Goal: Obtain resource: Obtain resource

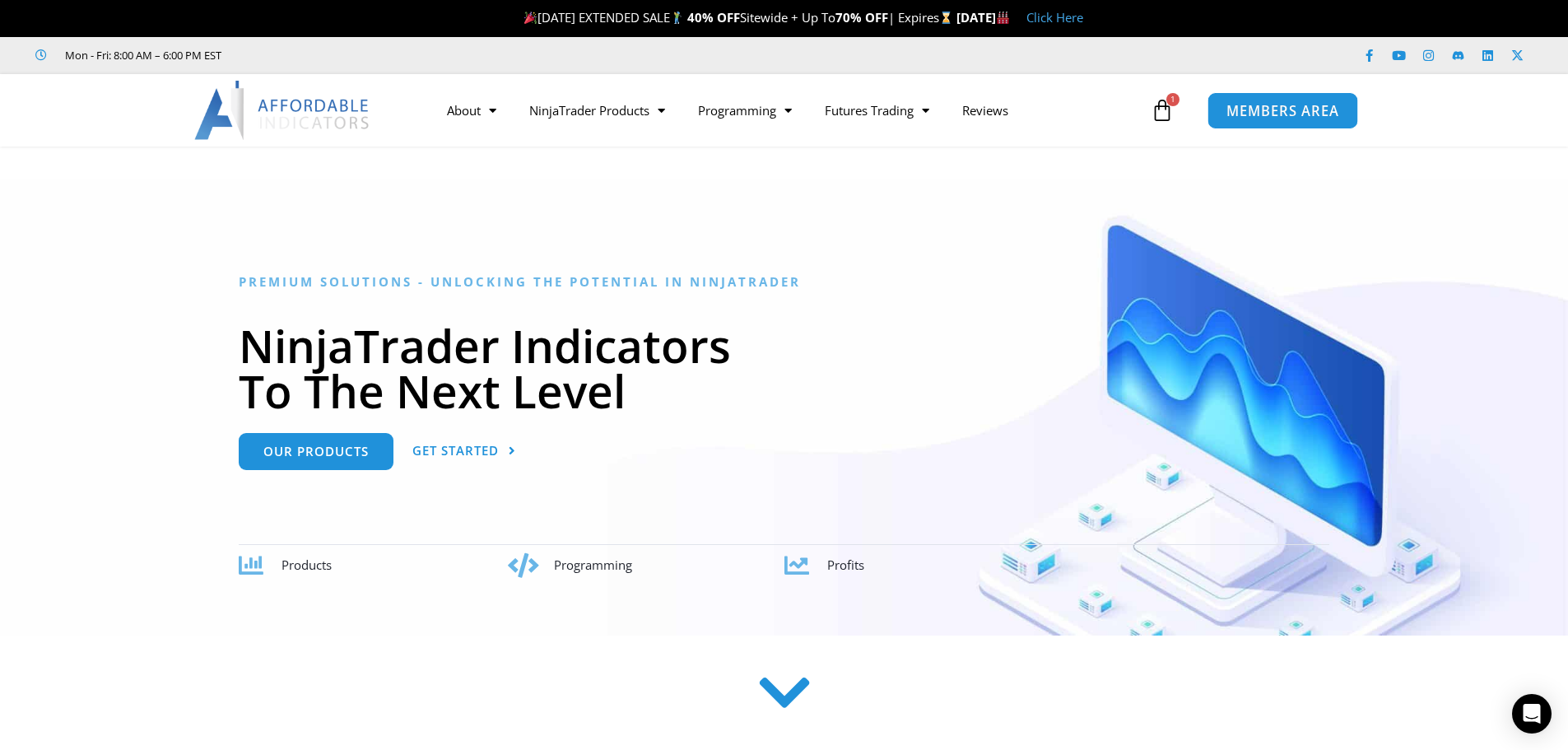
click at [1265, 111] on span "MEMBERS AREA" at bounding box center [1282, 110] width 112 height 14
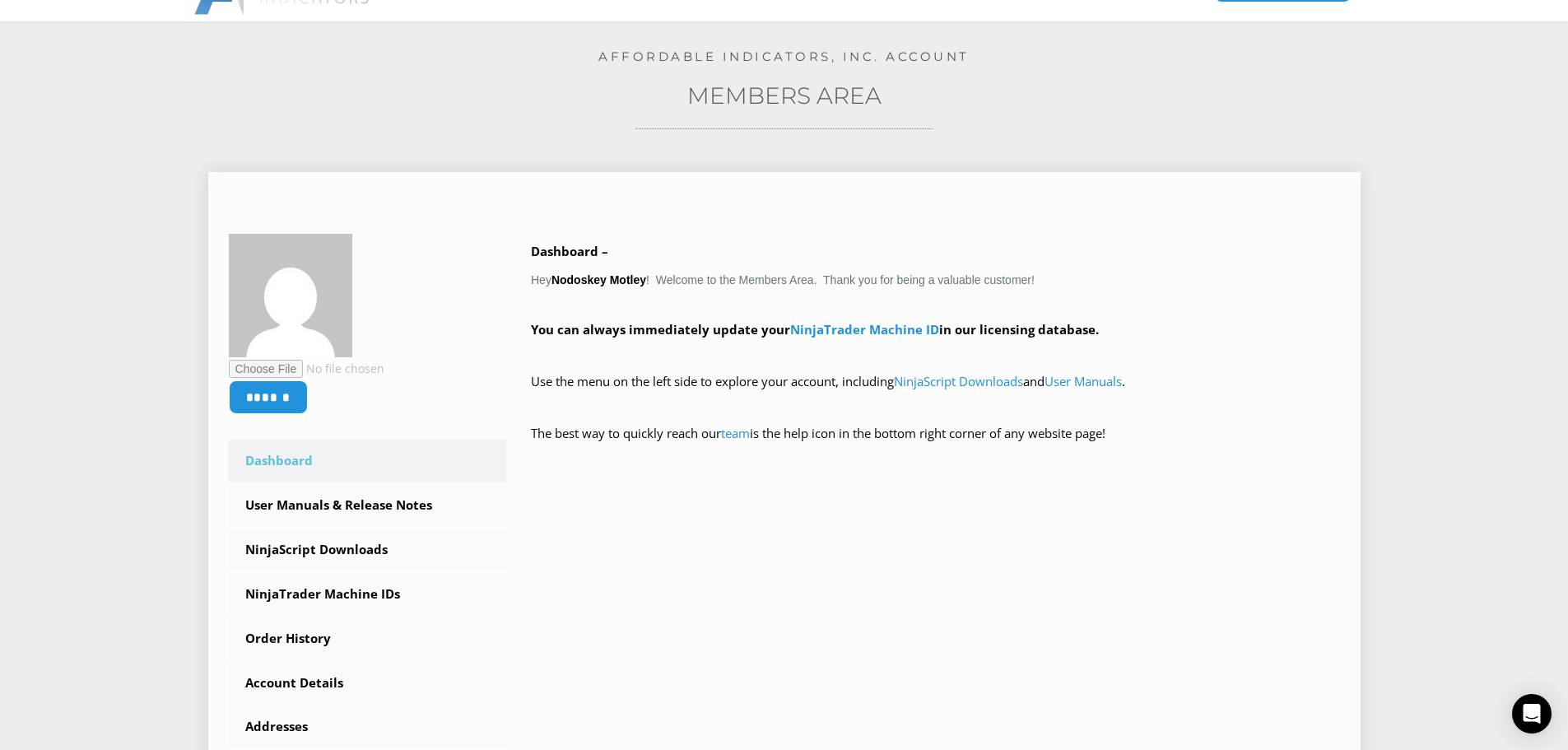
scroll to position [165, 0]
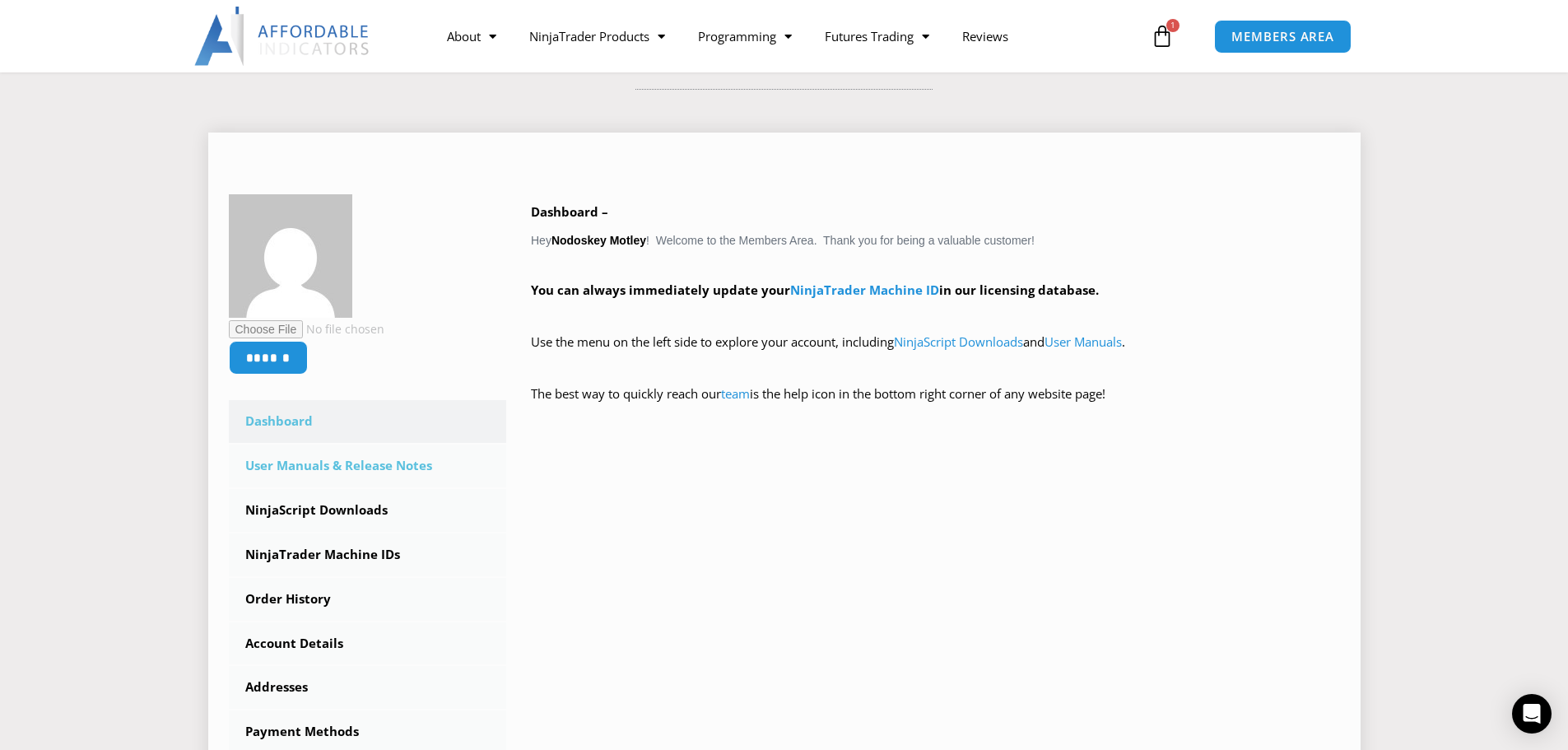
click at [344, 473] on link "User Manuals & Release Notes" at bounding box center [368, 465] width 278 height 42
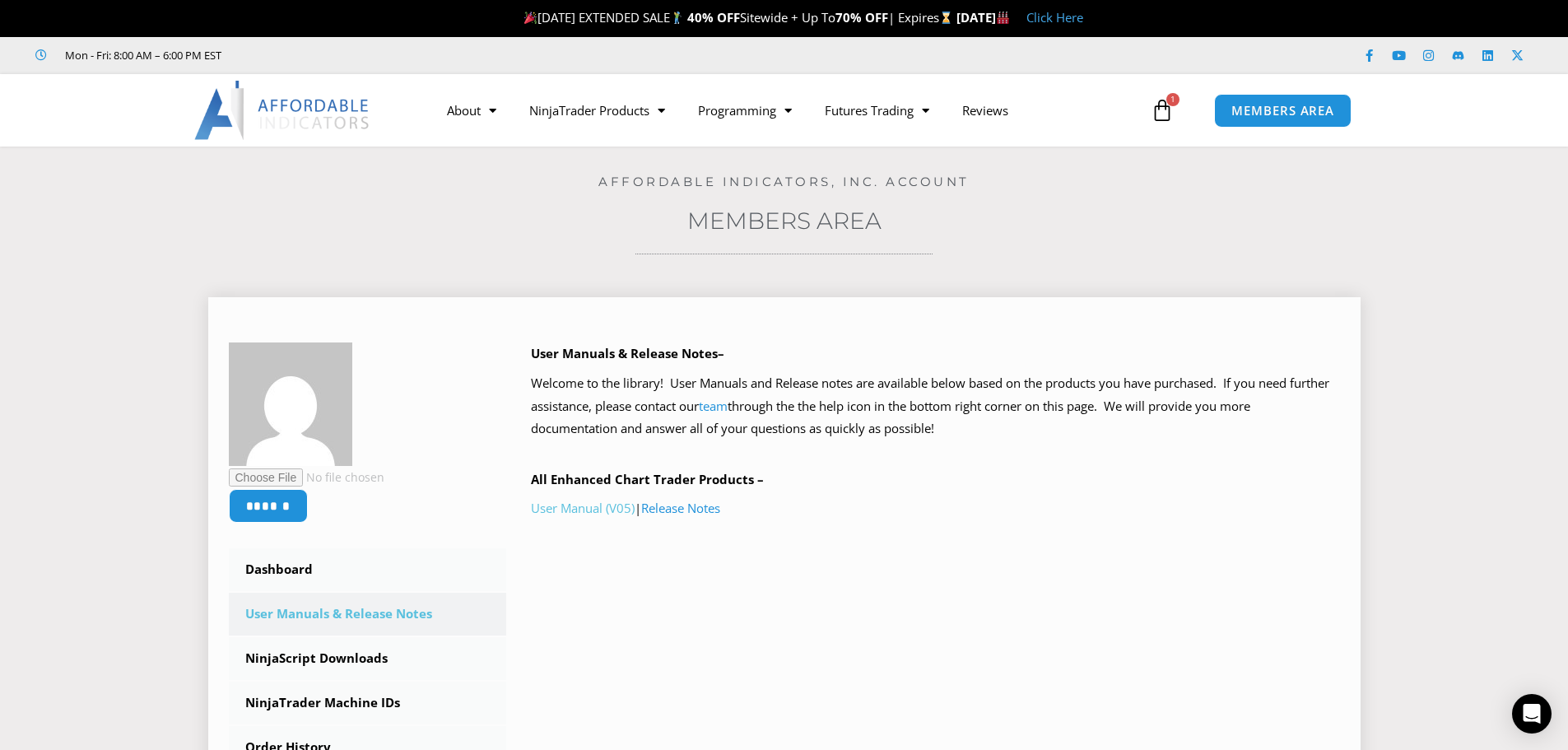
click at [571, 508] on link "User Manual (V05)" at bounding box center [582, 508] width 103 height 17
